Goal: Task Accomplishment & Management: Manage account settings

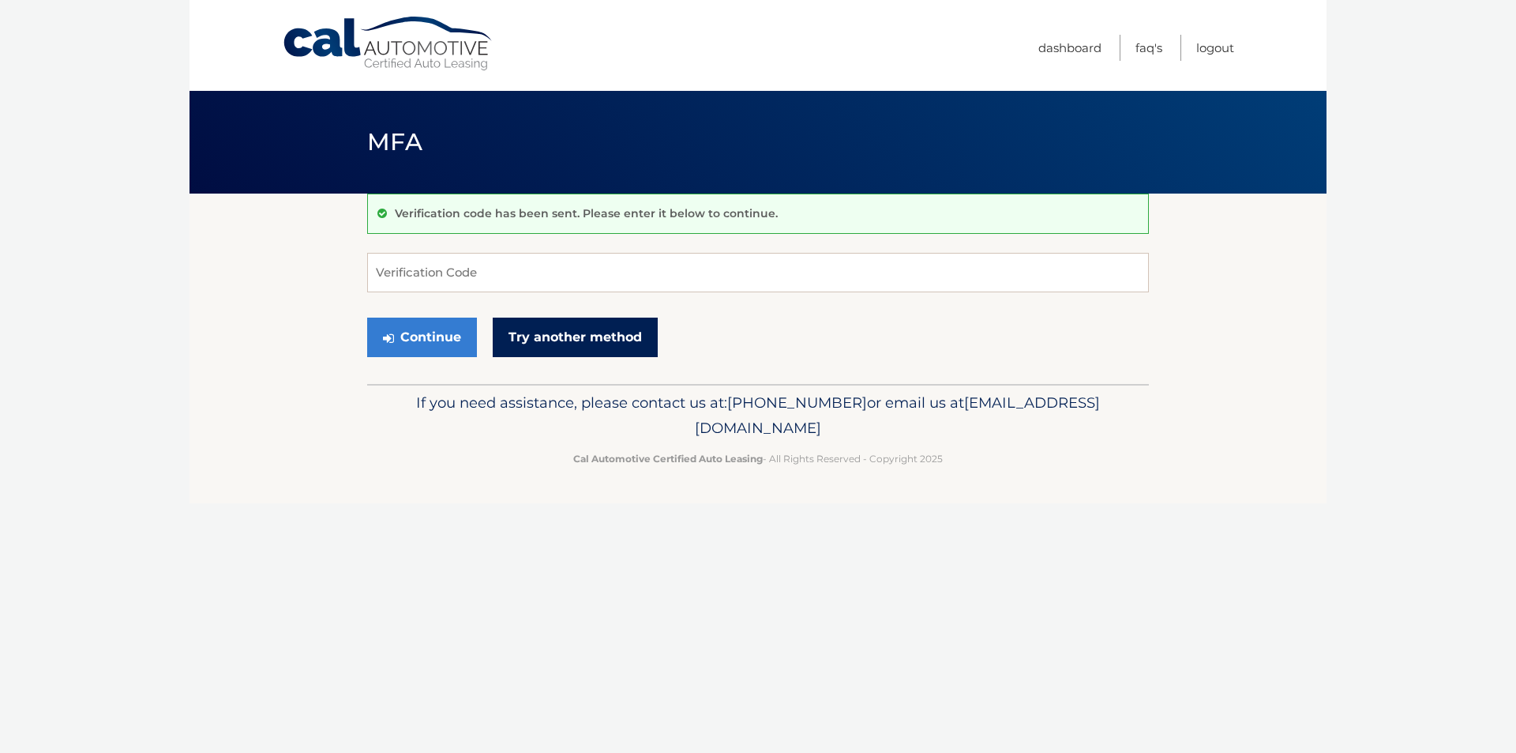
click at [576, 347] on link "Try another method" at bounding box center [575, 336] width 165 height 39
paste input "103378"
type input "103378"
click at [426, 331] on button "Continue" at bounding box center [422, 336] width 110 height 39
click at [418, 345] on button "Continue" at bounding box center [422, 336] width 110 height 39
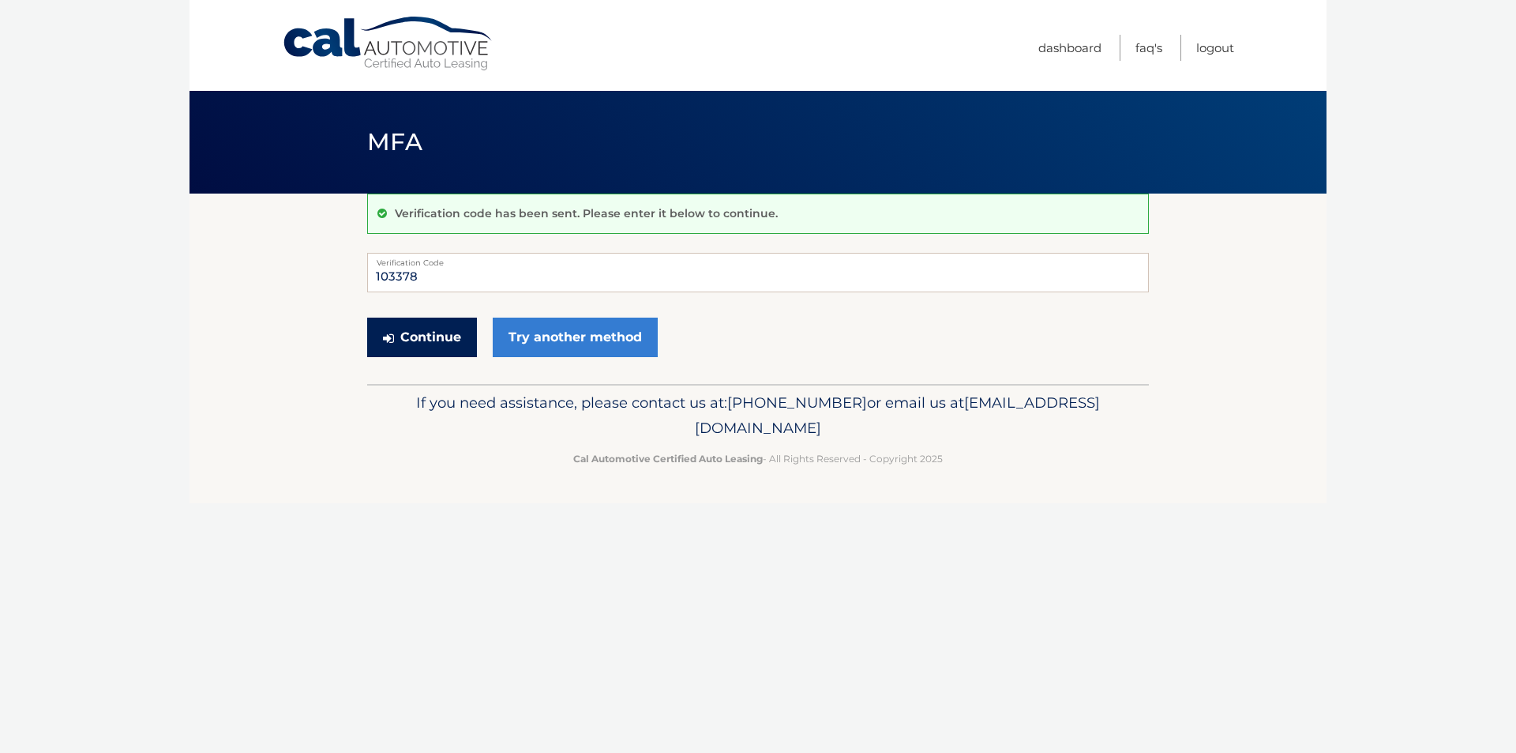
click at [444, 334] on button "Continue" at bounding box center [422, 336] width 110 height 39
click at [556, 351] on link "Try another method" at bounding box center [575, 336] width 165 height 39
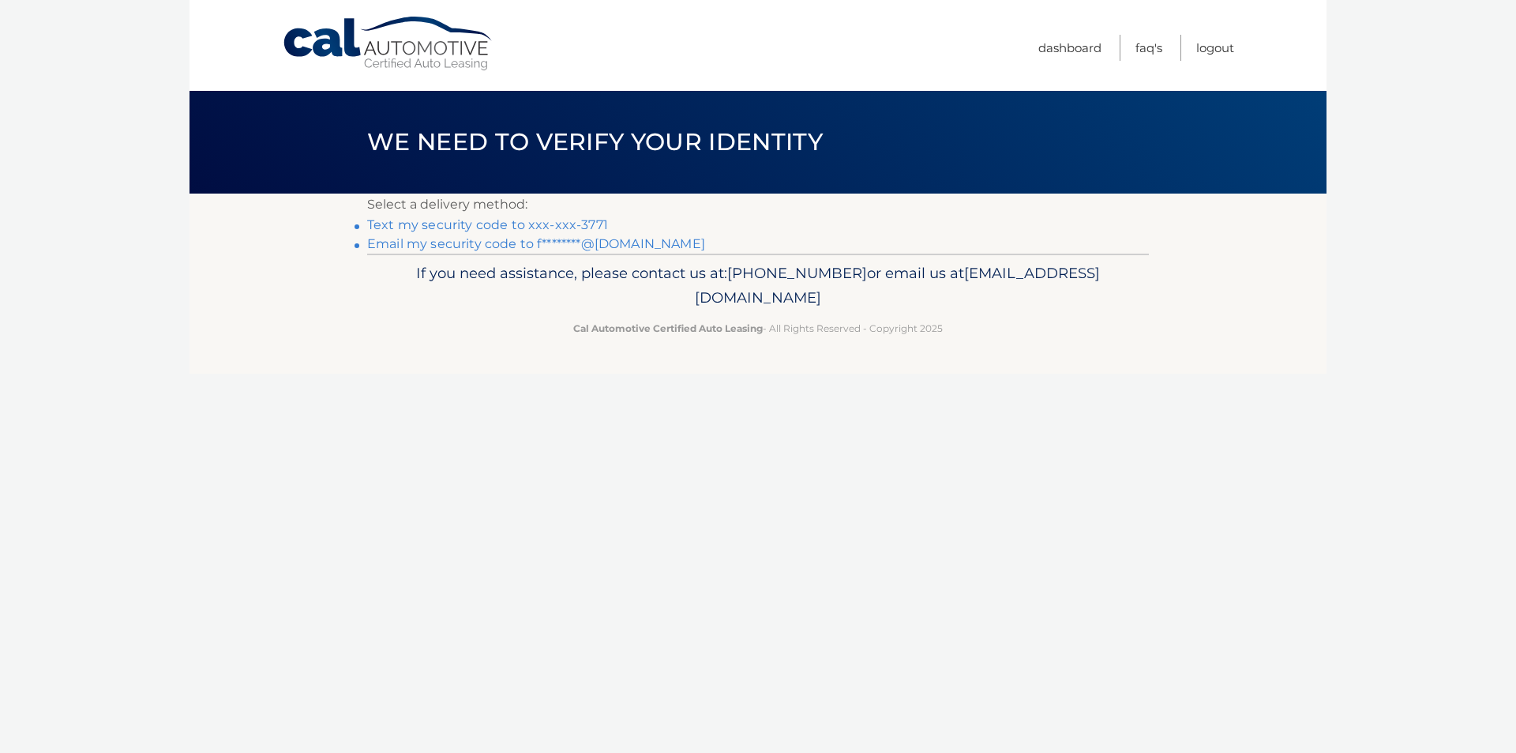
click at [460, 240] on link "Email my security code to f********@gmail.com" at bounding box center [536, 243] width 338 height 15
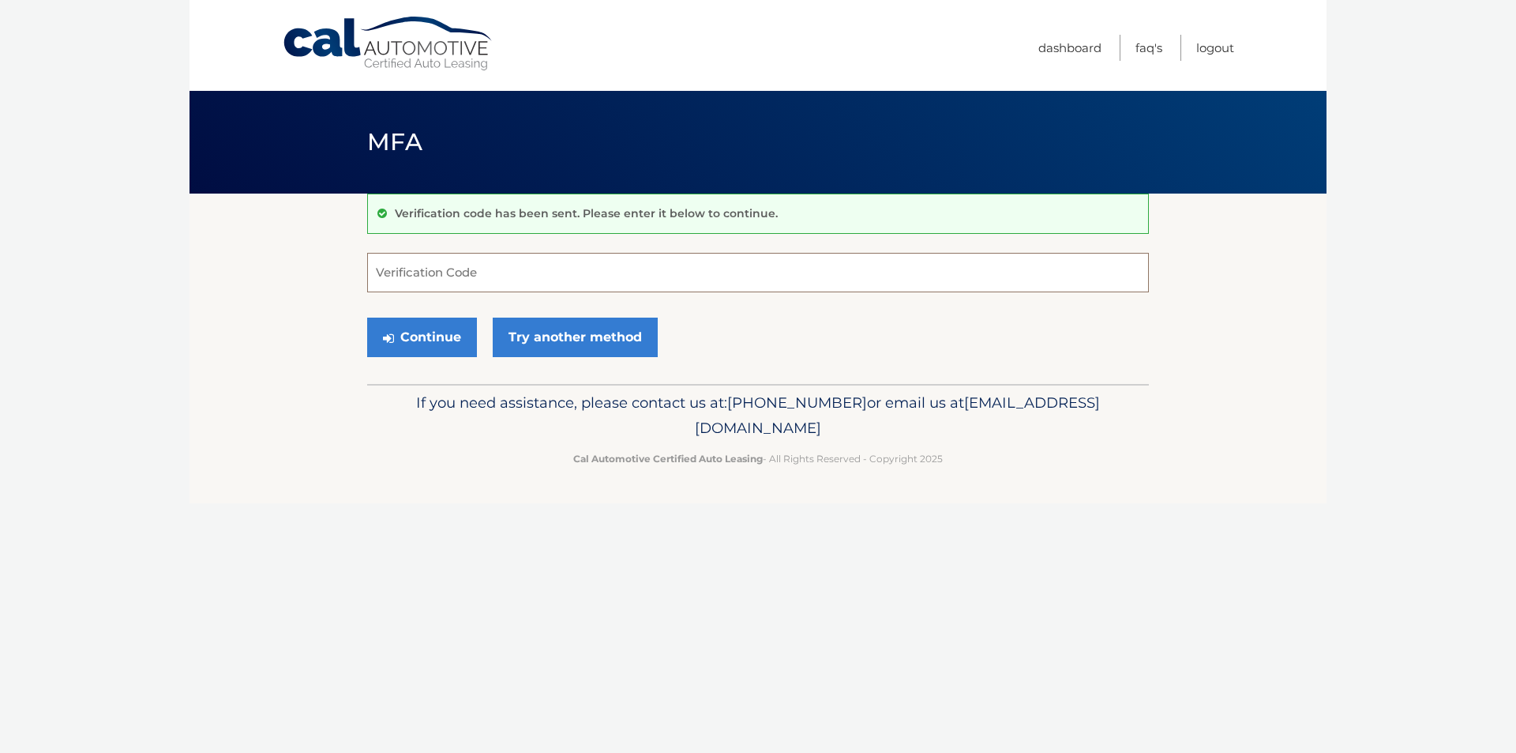
paste input "734696"
type input "734696"
click at [426, 340] on button "Continue" at bounding box center [422, 336] width 110 height 39
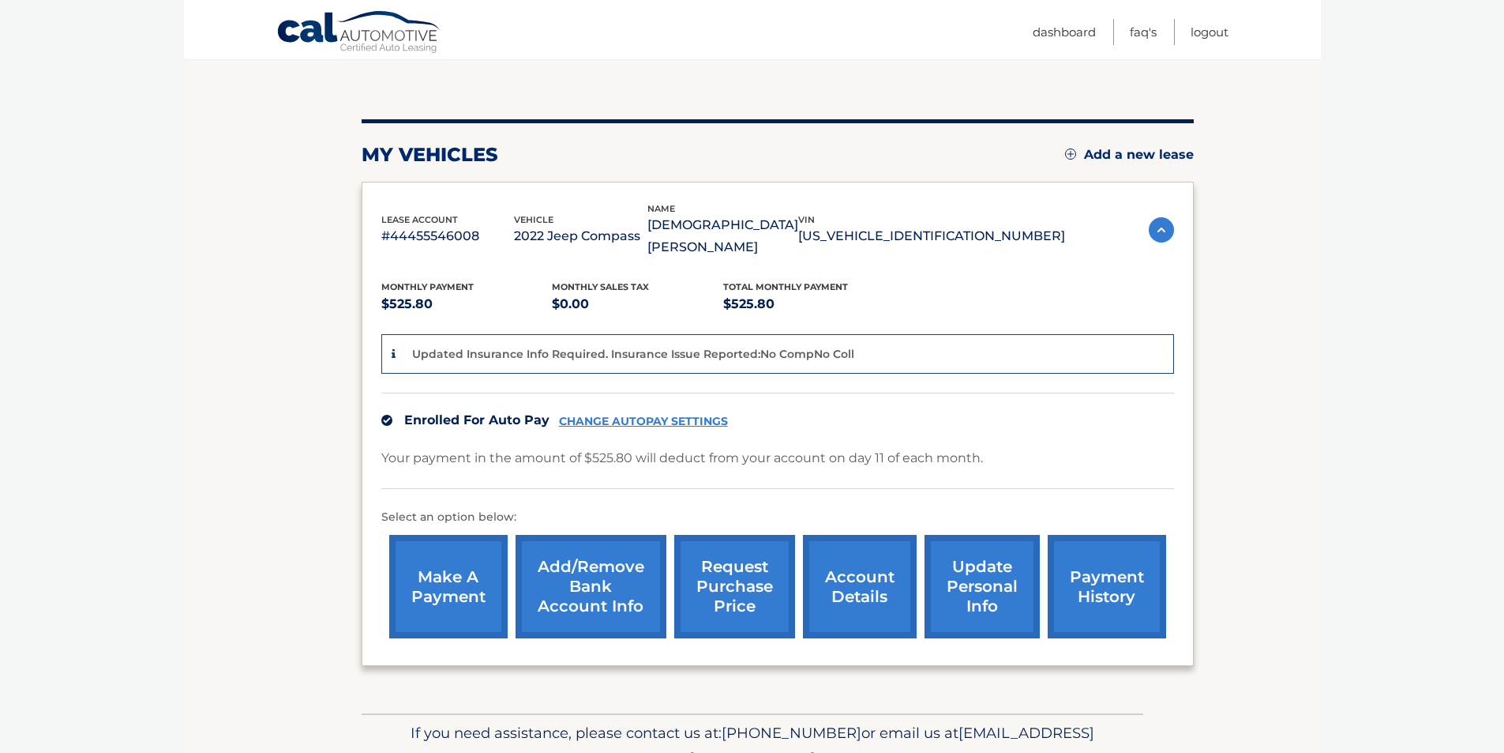
scroll to position [158, 0]
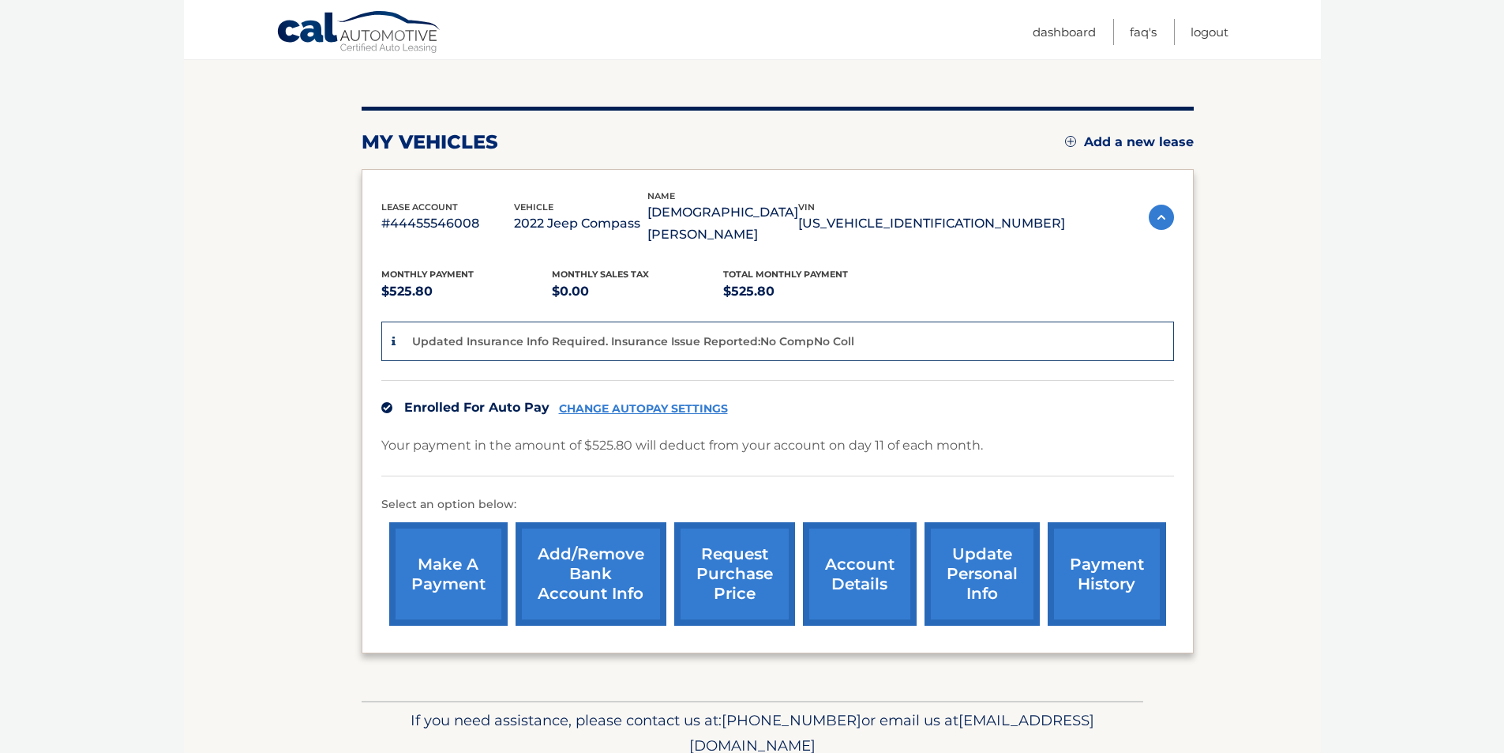
click at [1074, 546] on link "payment history" at bounding box center [1107, 573] width 118 height 103
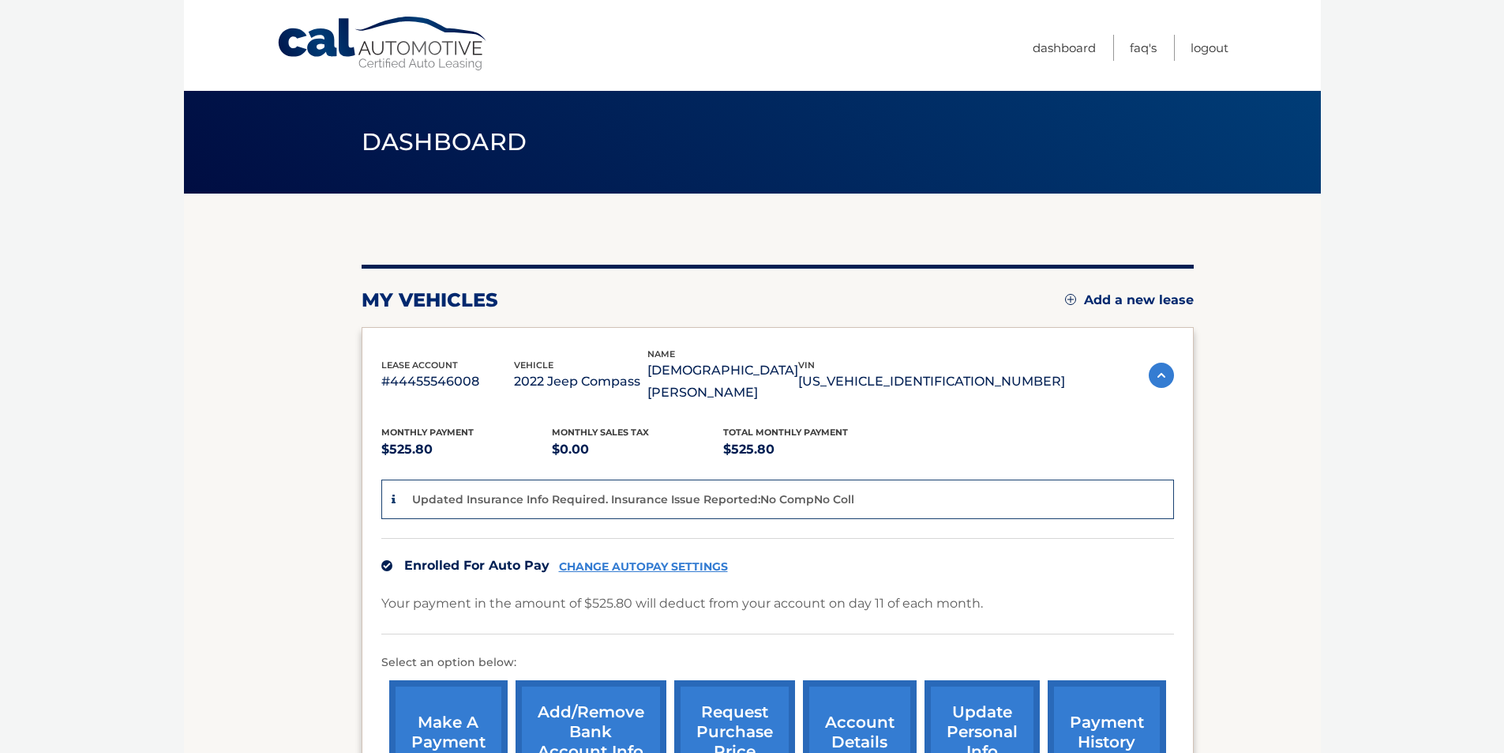
scroll to position [79, 0]
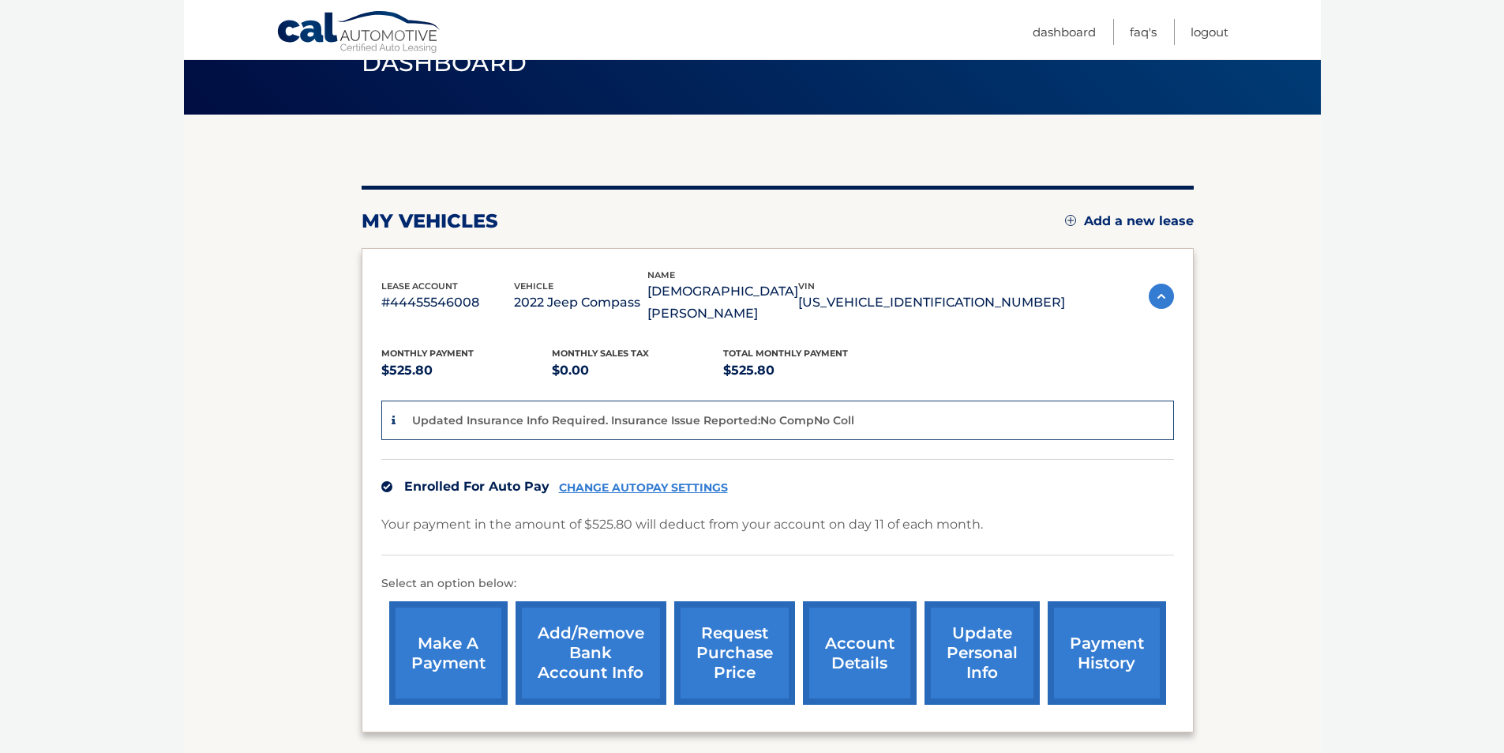
click at [431, 617] on link "make a payment" at bounding box center [448, 652] width 118 height 103
click at [983, 629] on link "update personal info" at bounding box center [982, 652] width 115 height 103
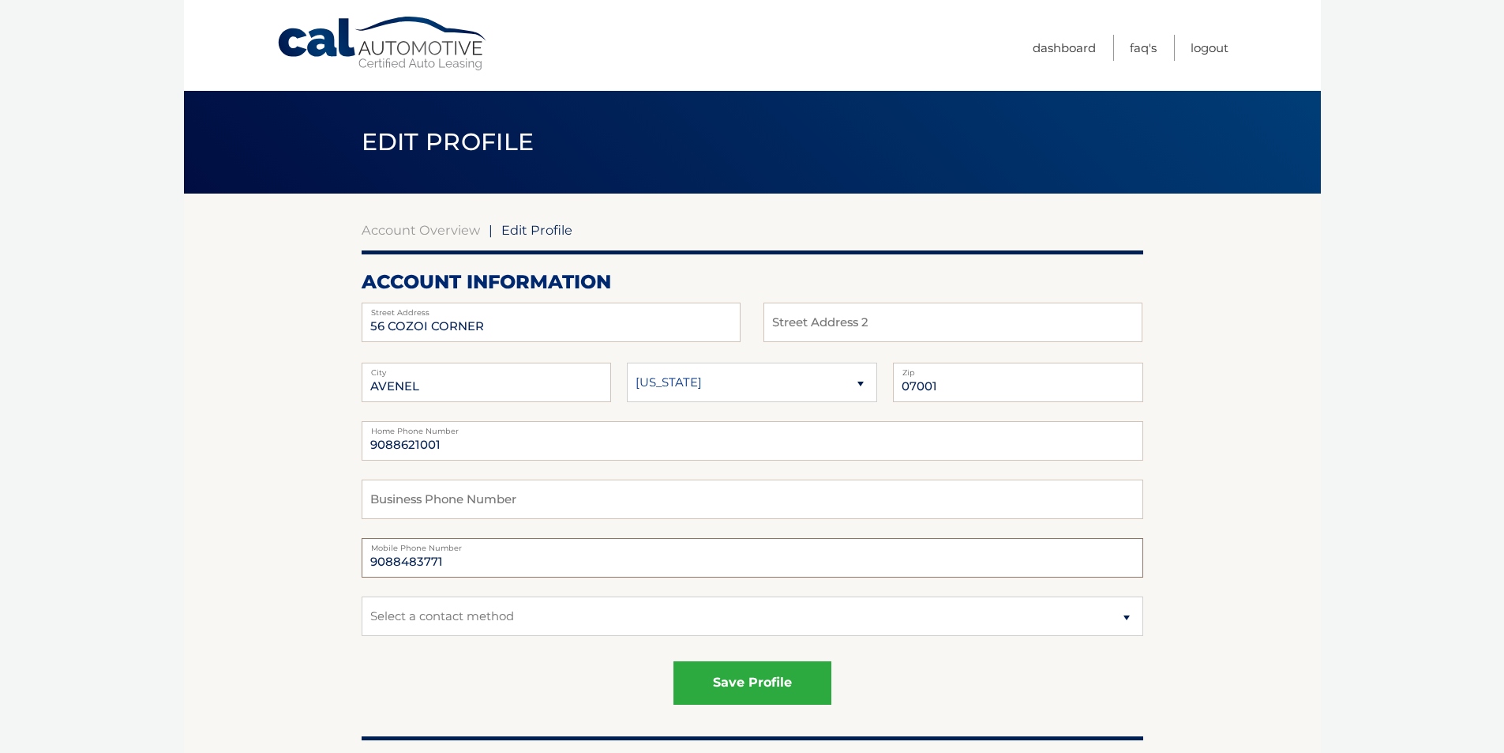
drag, startPoint x: 439, startPoint y: 564, endPoint x: 332, endPoint y: 558, distance: 106.8
type input "9088800037"
click at [467, 622] on select "Select a contact method Mobile Home" at bounding box center [753, 615] width 782 height 39
select select "1"
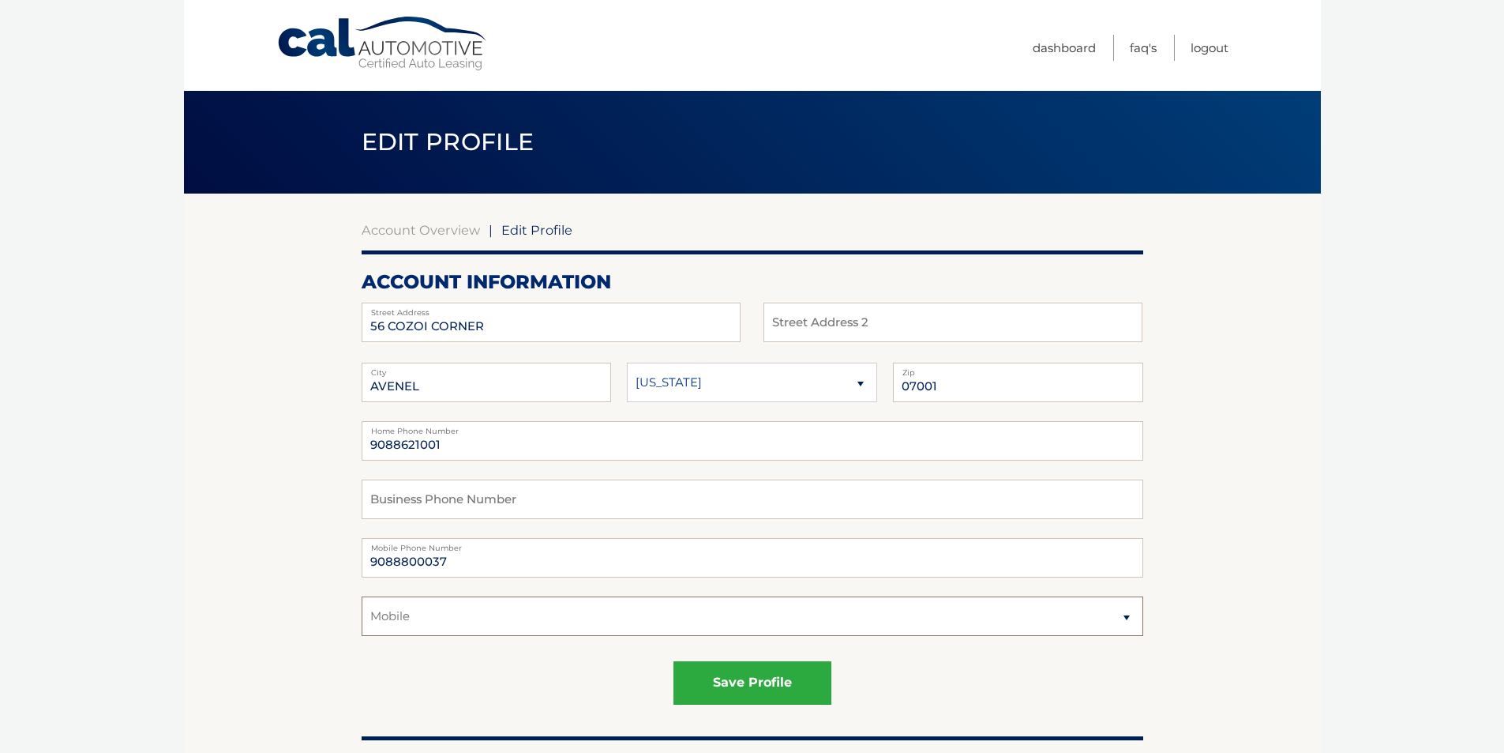
click at [362, 596] on select "Select a contact method Mobile Home" at bounding box center [753, 615] width 782 height 39
click at [723, 689] on button "save profile" at bounding box center [753, 682] width 158 height 43
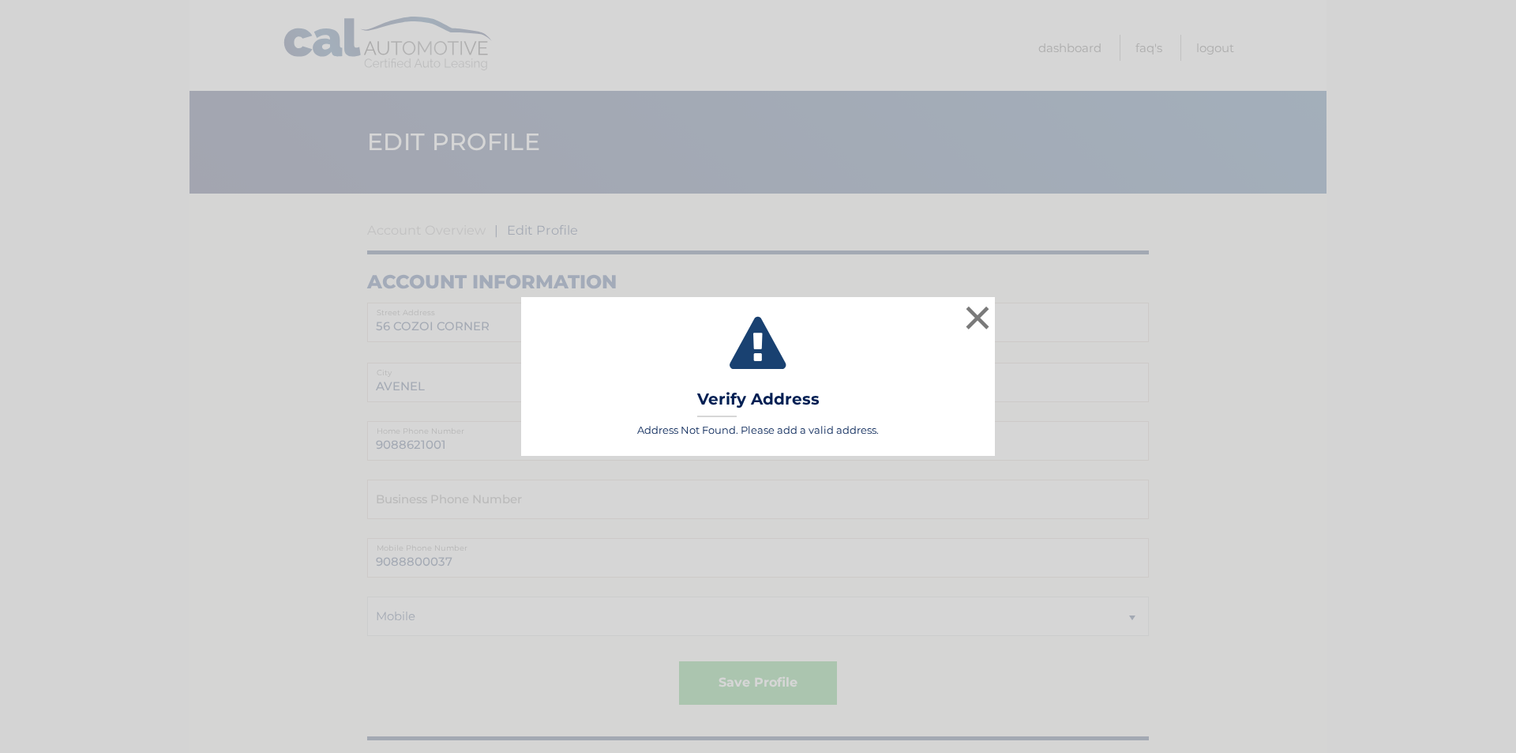
click at [724, 689] on div "× Validating Verify Address Address Not Found. Please add a valid address. Load…" at bounding box center [758, 376] width 1516 height 753
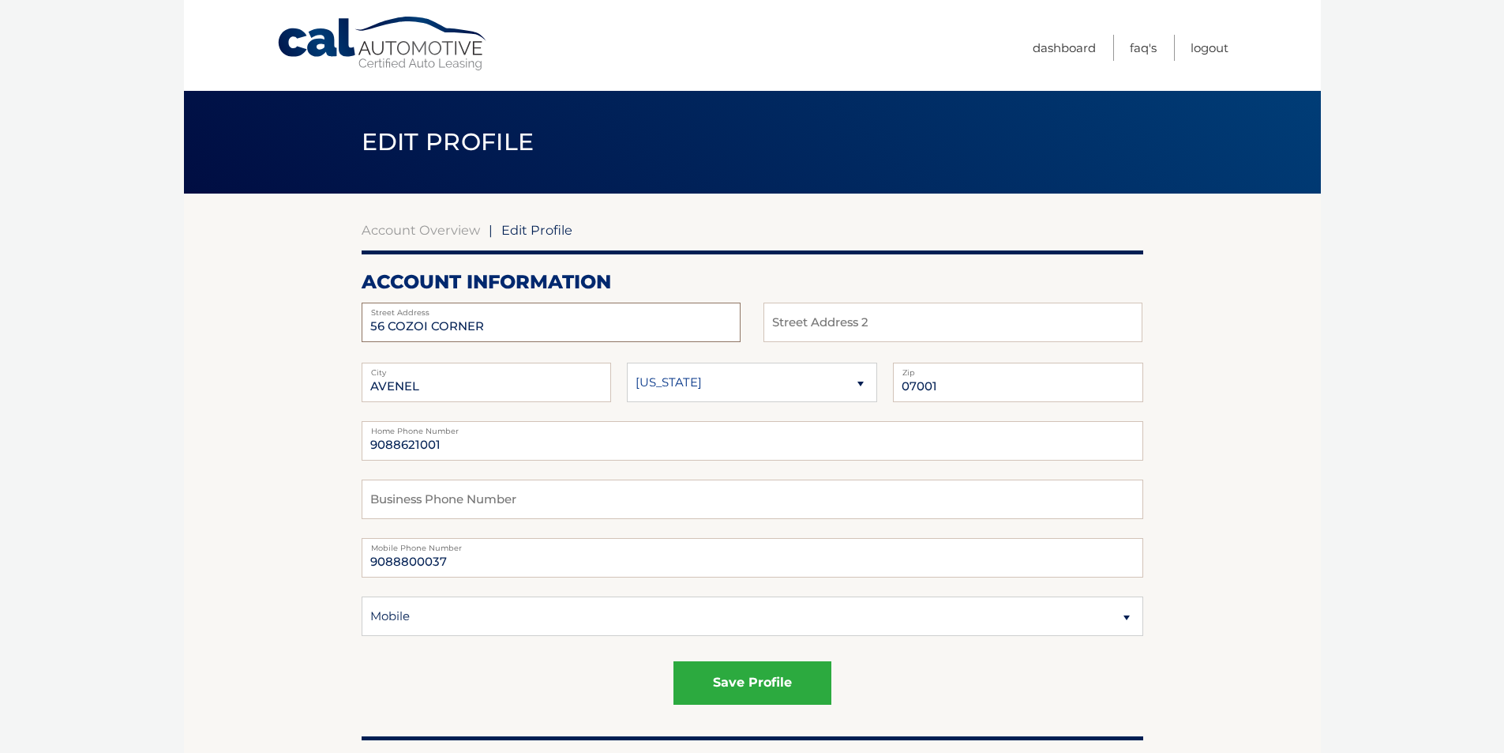
click at [422, 329] on input "56 COZOI CORNER" at bounding box center [551, 321] width 379 height 39
click at [714, 683] on button "save profile" at bounding box center [753, 682] width 158 height 43
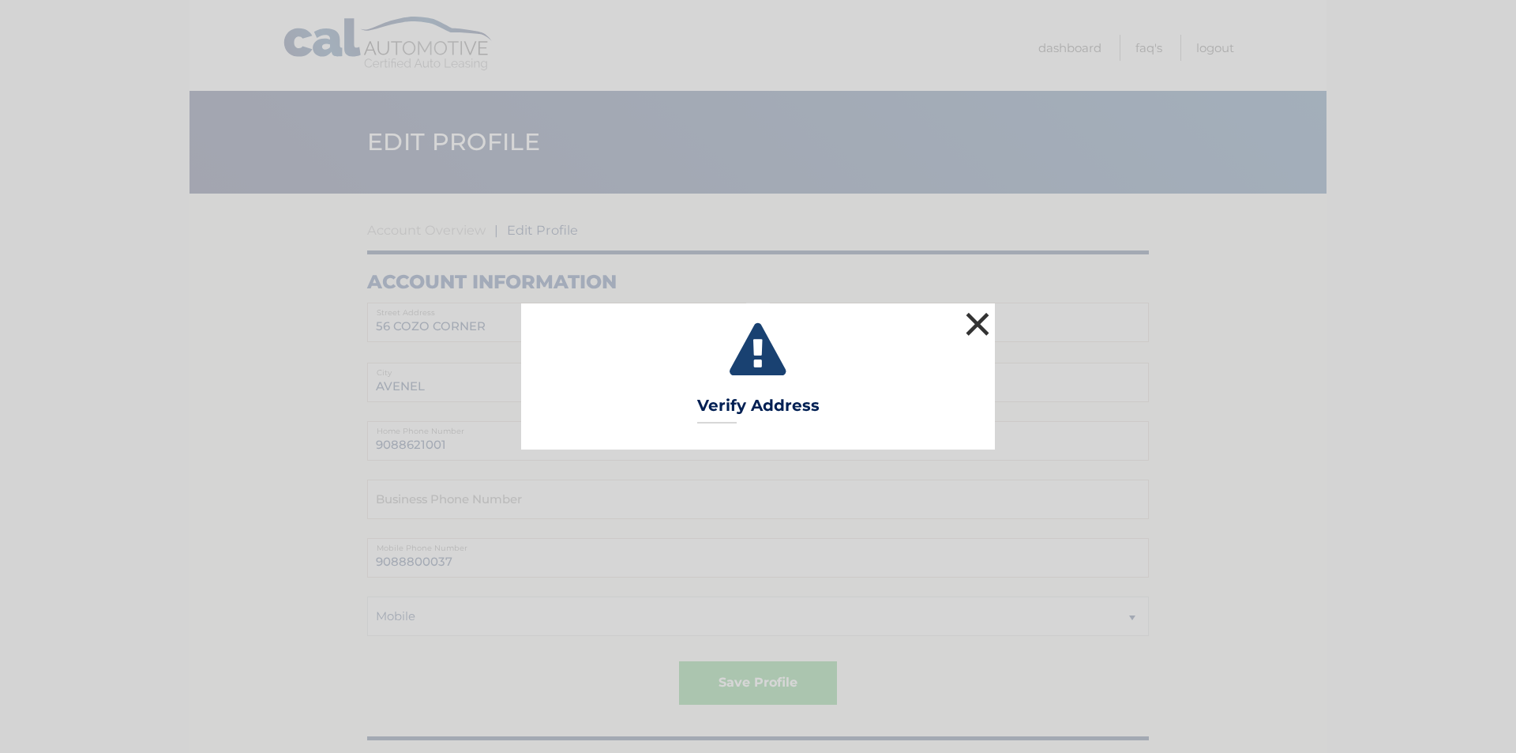
click at [982, 322] on button "×" at bounding box center [978, 324] width 32 height 32
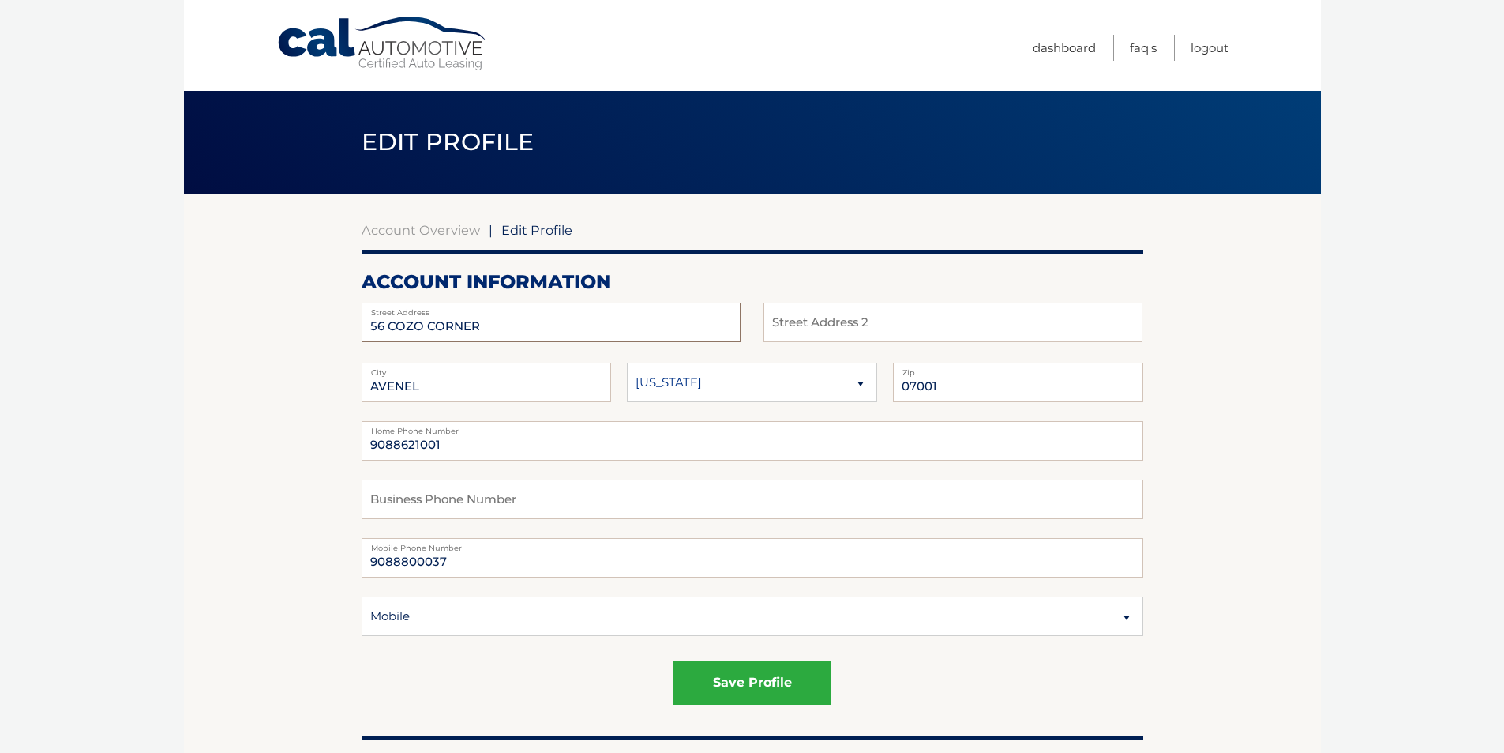
click at [423, 329] on input "56 COZO CORNER" at bounding box center [551, 321] width 379 height 39
click at [735, 685] on button "save profile" at bounding box center [753, 682] width 158 height 43
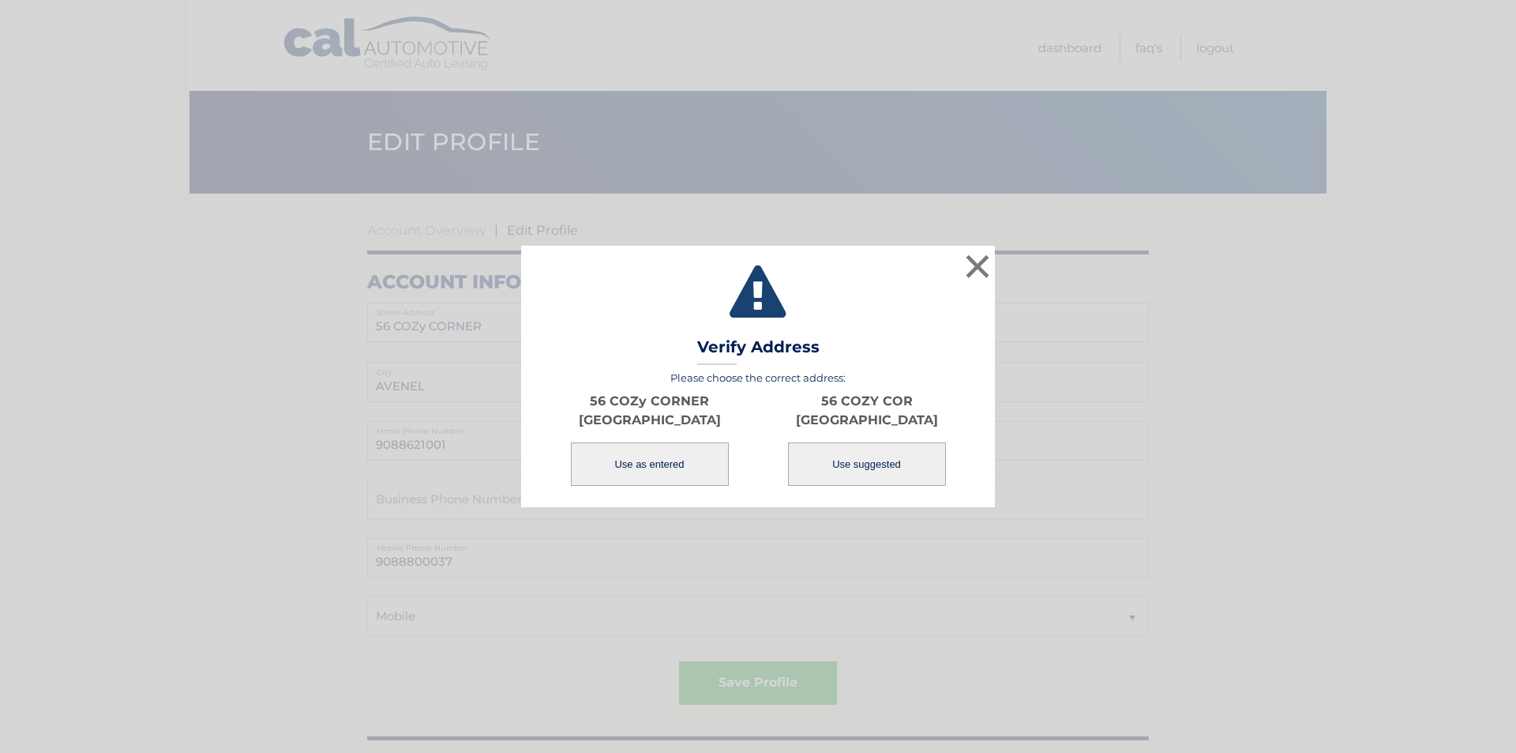
click at [865, 466] on button "Use suggested" at bounding box center [867, 463] width 158 height 43
type input "56 COZY COR"
